Goal: Navigation & Orientation: Find specific page/section

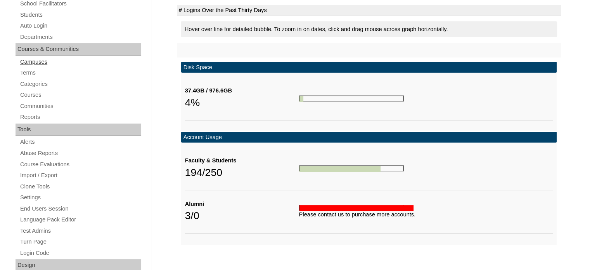
scroll to position [181, 0]
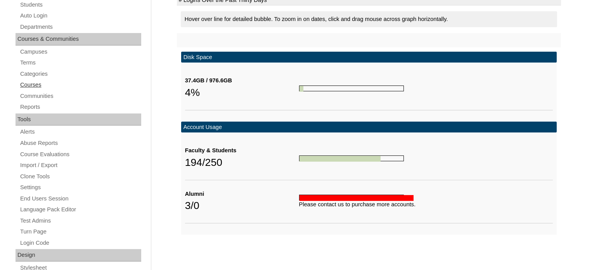
click at [36, 82] on link "Courses" at bounding box center [80, 85] width 122 height 10
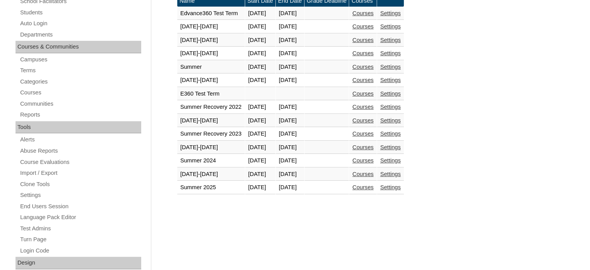
scroll to position [183, 0]
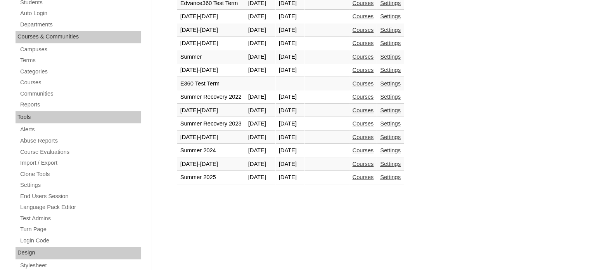
click at [373, 161] on link "Courses" at bounding box center [362, 164] width 21 height 6
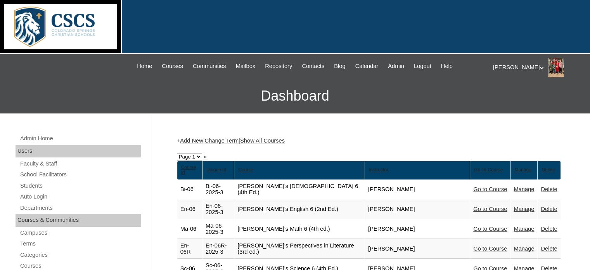
click at [272, 141] on link "Show All Courses" at bounding box center [262, 140] width 45 height 6
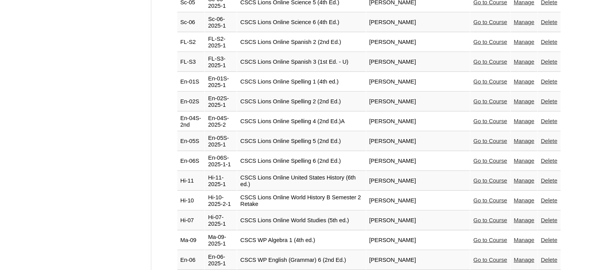
scroll to position [2157, 0]
click at [489, 256] on link "Go to Course" at bounding box center [490, 259] width 34 height 6
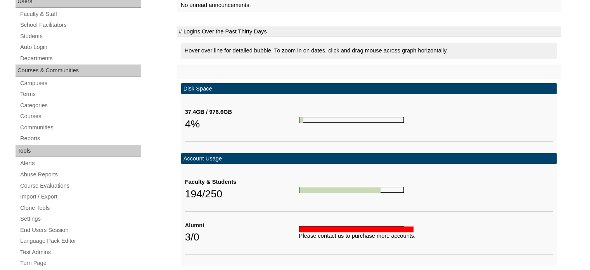
scroll to position [157, 0]
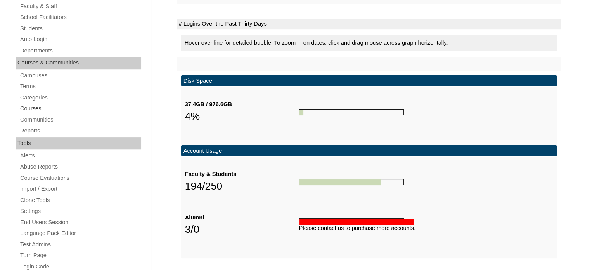
click at [28, 107] on link "Courses" at bounding box center [80, 109] width 122 height 10
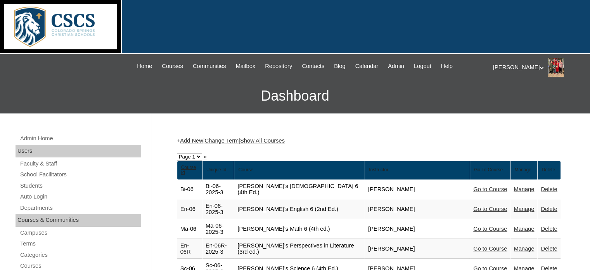
click at [270, 140] on link "Show All Courses" at bounding box center [262, 140] width 45 height 6
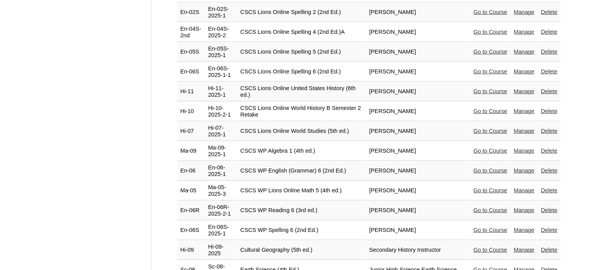
scroll to position [2249, 0]
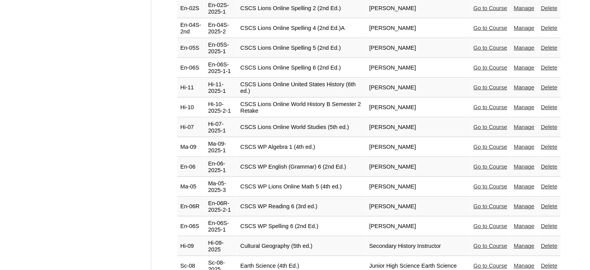
click at [494, 203] on link "Go to Course" at bounding box center [490, 206] width 34 height 6
